Goal: Transaction & Acquisition: Purchase product/service

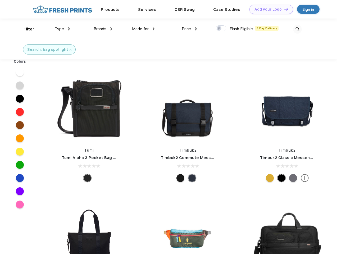
scroll to position [0, 0]
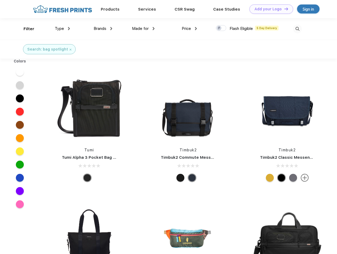
click at [270, 9] on link "Add your Logo Design Tool" at bounding box center [272, 9] width 44 height 9
click at [0, 0] on div "Design Tool" at bounding box center [0, 0] width 0 height 0
click at [284, 9] on link "Add your Logo Design Tool" at bounding box center [272, 9] width 44 height 9
click at [25, 29] on div "Filter" at bounding box center [29, 29] width 11 height 6
click at [62, 29] on span "Type" at bounding box center [59, 28] width 9 height 5
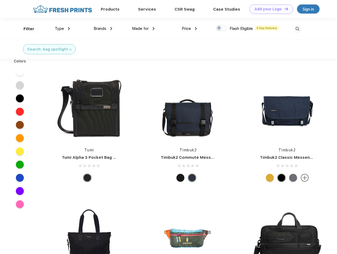
click at [103, 29] on span "Brands" at bounding box center [100, 28] width 13 height 5
click at [143, 29] on span "Made for" at bounding box center [140, 28] width 17 height 5
click at [190, 29] on span "Price" at bounding box center [186, 28] width 9 height 5
click at [221, 28] on div at bounding box center [221, 28] width 10 height 6
click at [219, 28] on input "checkbox" at bounding box center [217, 26] width 3 height 3
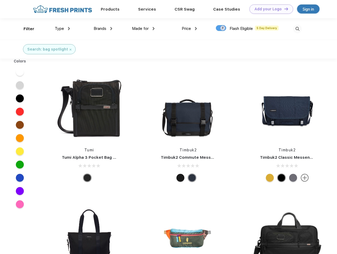
click at [298, 29] on img at bounding box center [297, 29] width 9 height 9
